Goal: Use online tool/utility

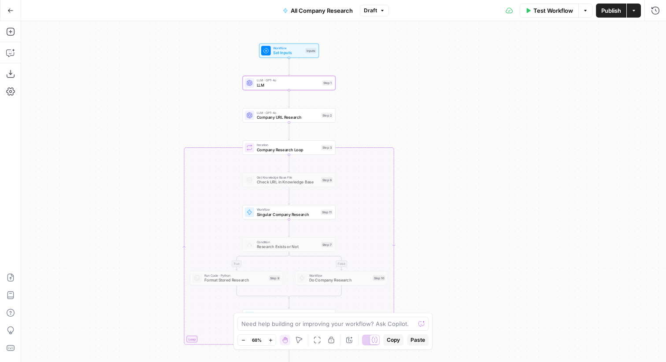
click at [558, 13] on span "Test Workflow" at bounding box center [553, 10] width 40 height 9
